Goal: Task Accomplishment & Management: Manage account settings

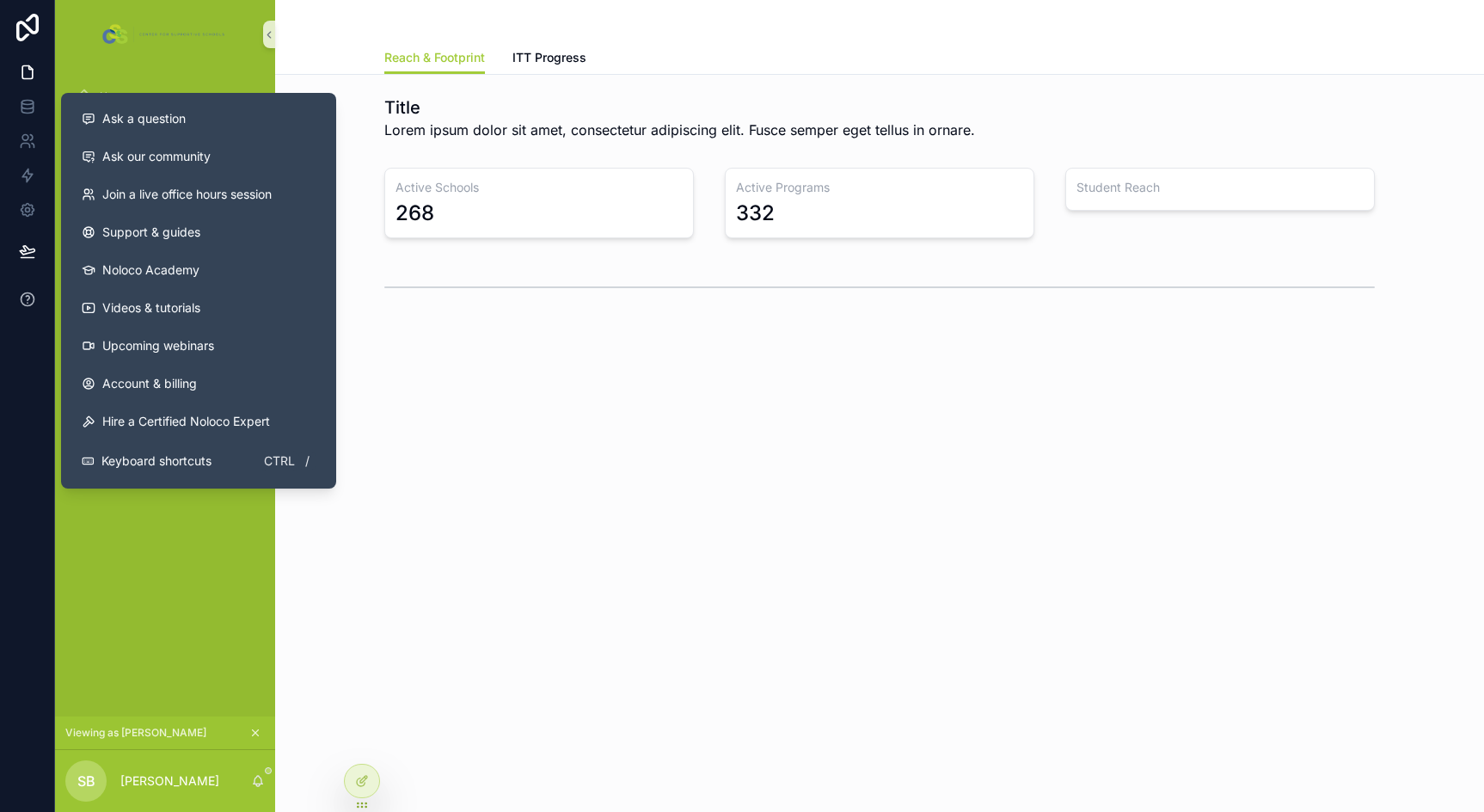
click at [31, 296] on icon at bounding box center [27, 298] width 17 height 17
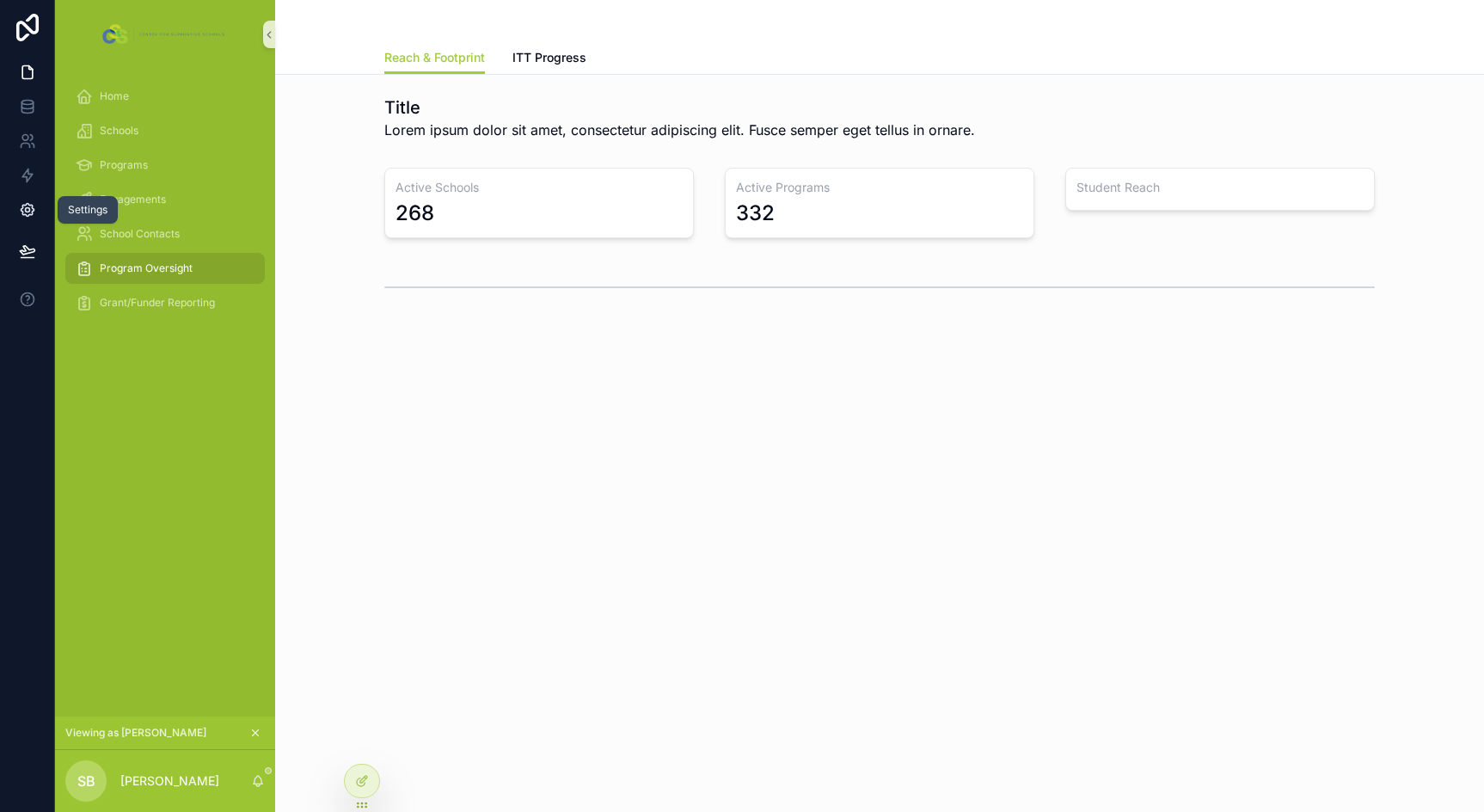
click at [30, 209] on icon at bounding box center [27, 210] width 17 height 17
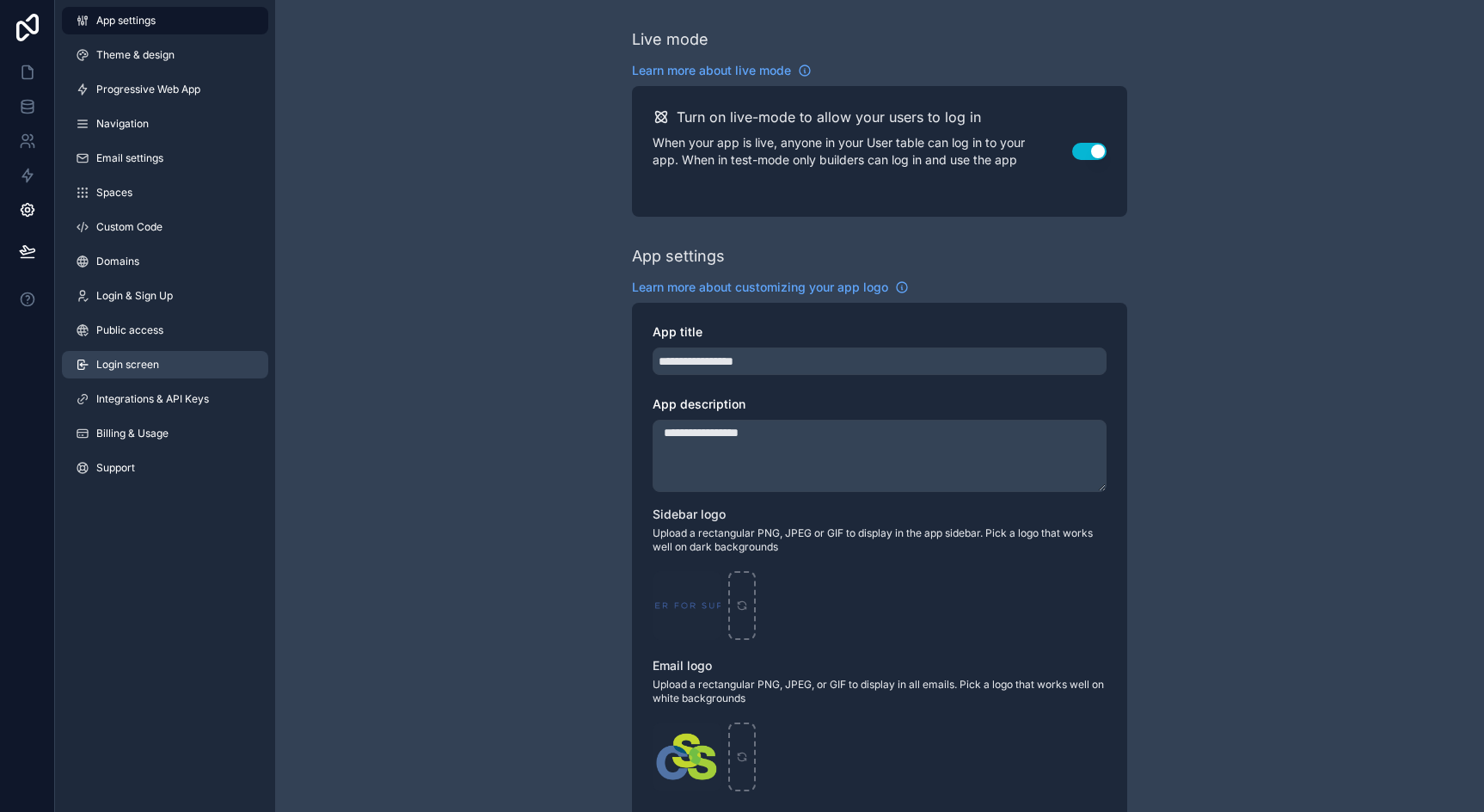
click at [160, 362] on link "Login screen" at bounding box center [165, 364] width 206 height 27
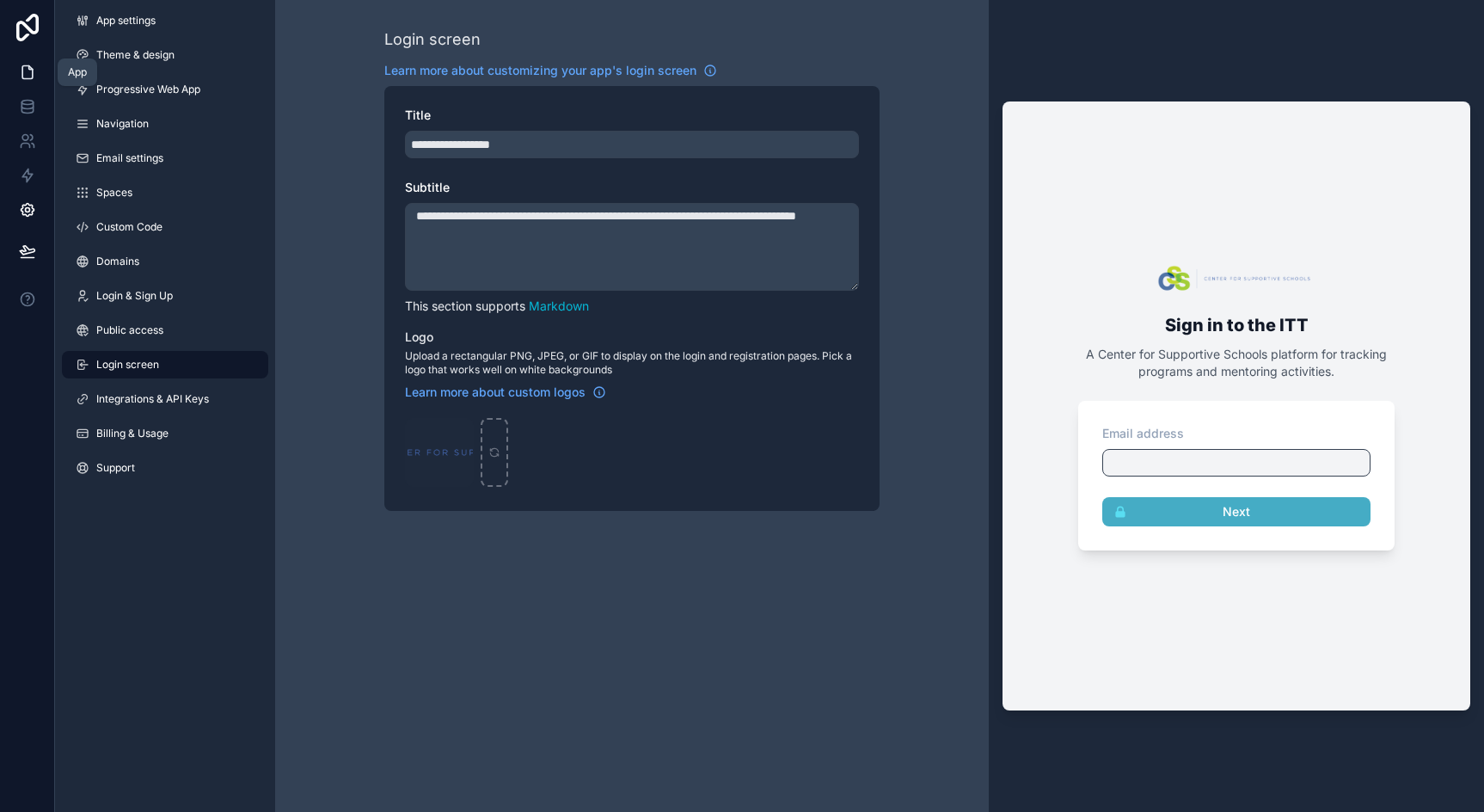
click at [28, 74] on icon at bounding box center [27, 71] width 17 height 17
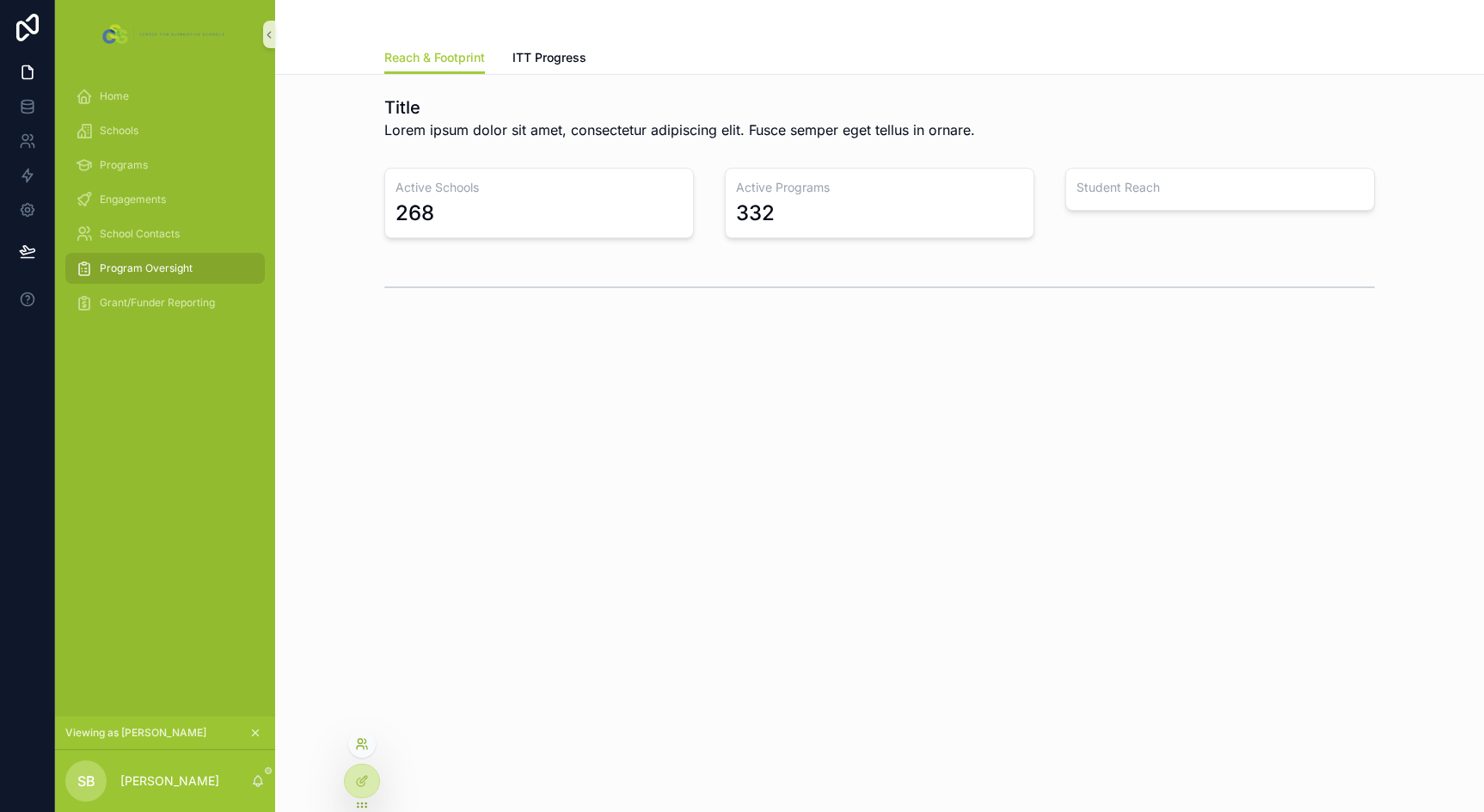
click at [361, 743] on icon at bounding box center [362, 743] width 14 height 14
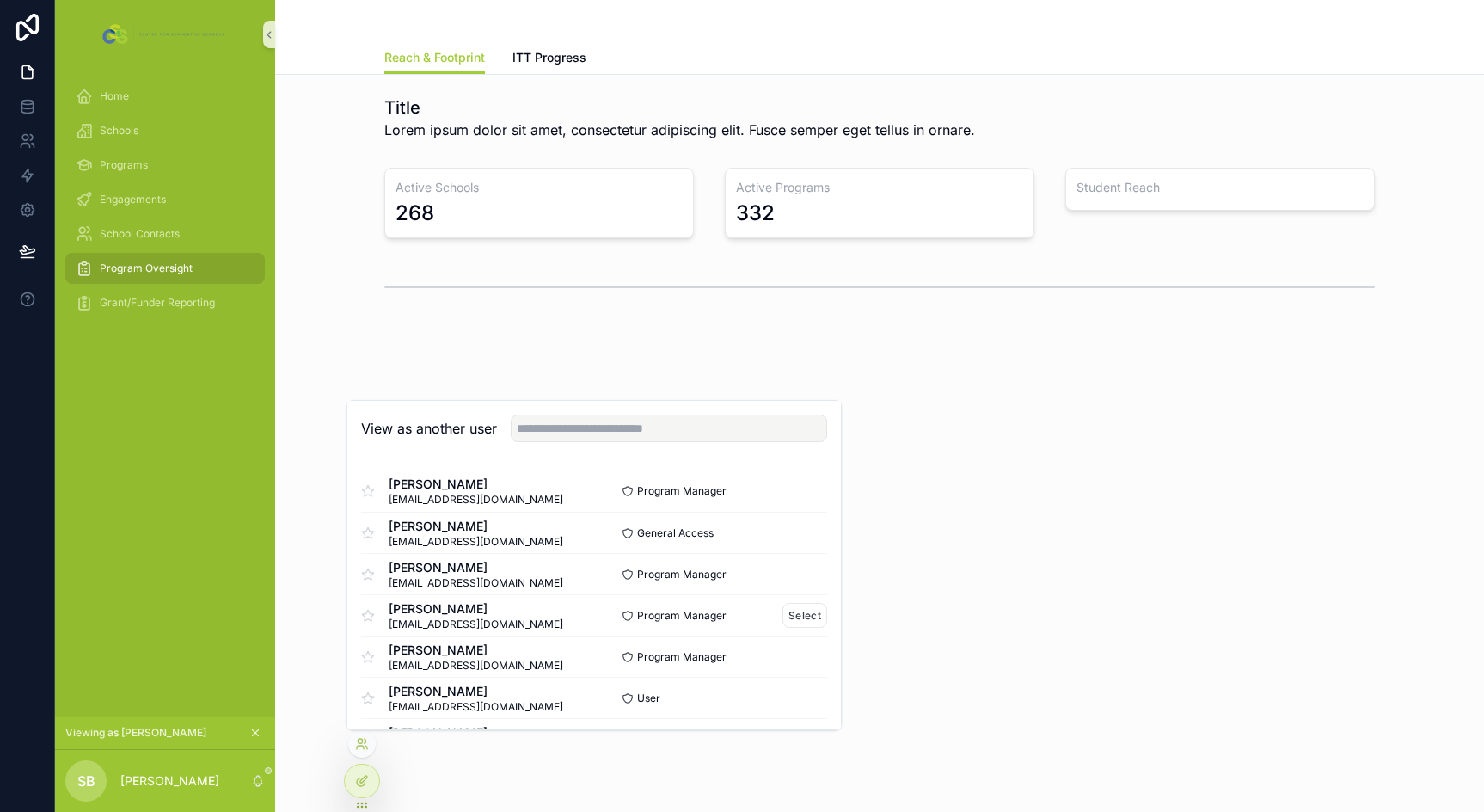
scroll to position [86, 0]
click at [808, 617] on button "Select" at bounding box center [805, 612] width 45 height 25
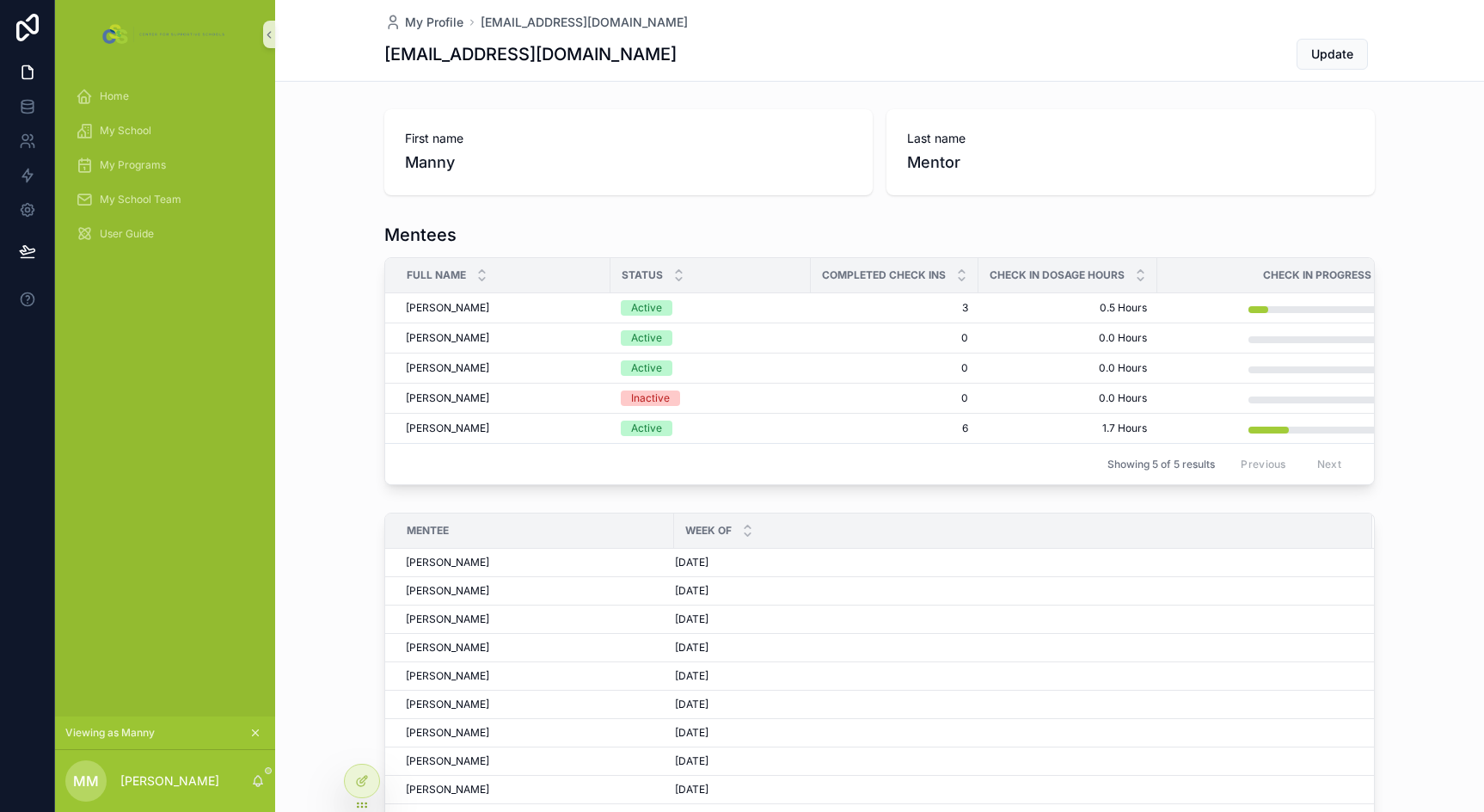
click at [255, 727] on icon "scrollable content" at bounding box center [255, 732] width 12 height 12
click at [358, 775] on icon at bounding box center [362, 780] width 14 height 14
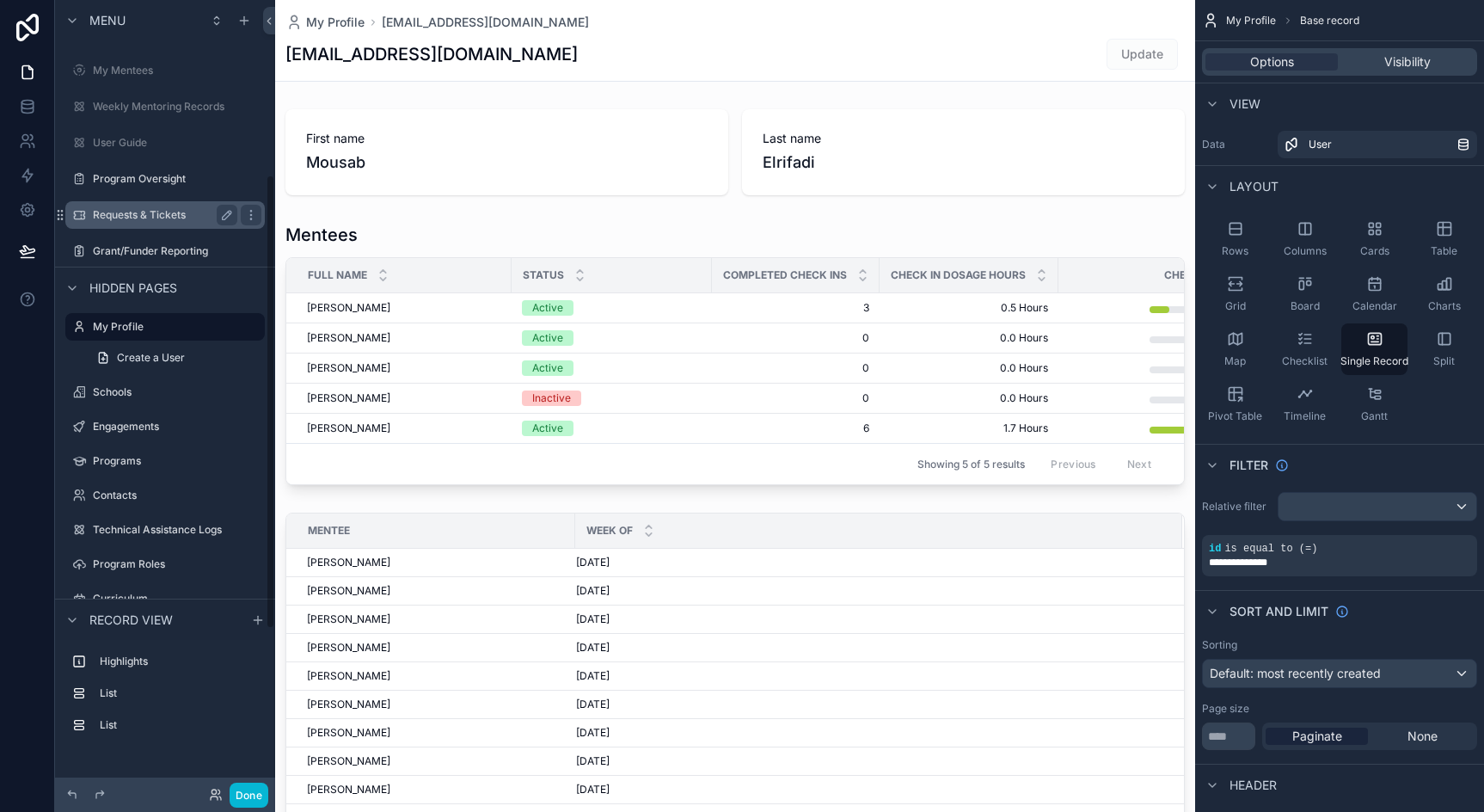
scroll to position [231, 0]
